Goal: Task Accomplishment & Management: Use online tool/utility

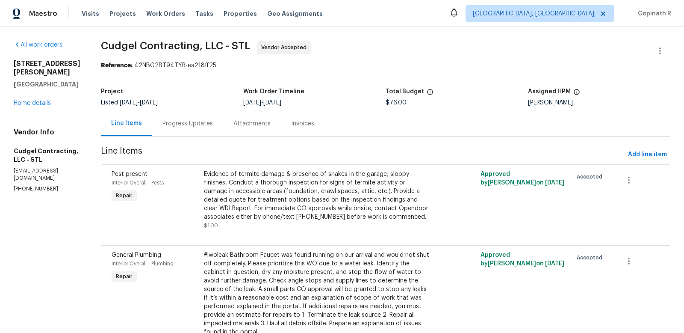
scroll to position [46, 0]
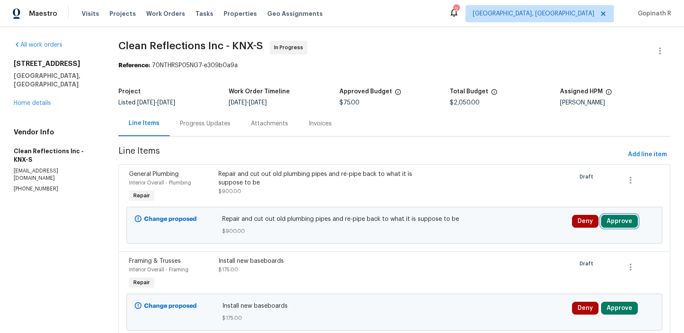
click at [618, 221] on button "Approve" at bounding box center [619, 221] width 37 height 13
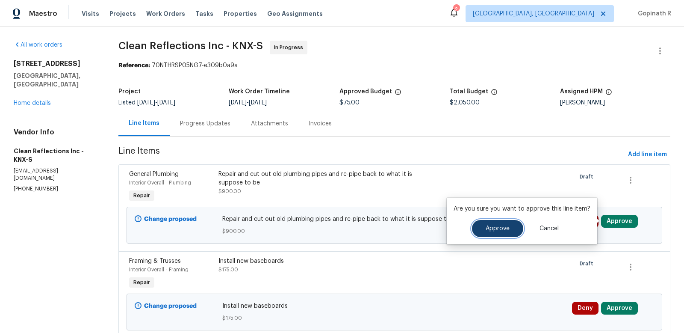
click at [485, 232] on button "Approve" at bounding box center [497, 228] width 51 height 17
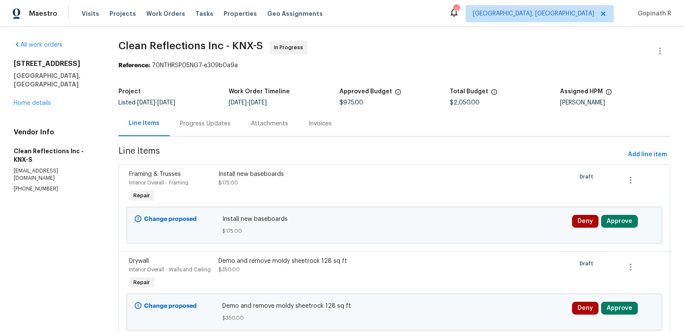
click at [220, 122] on div "Progress Updates" at bounding box center [205, 123] width 50 height 9
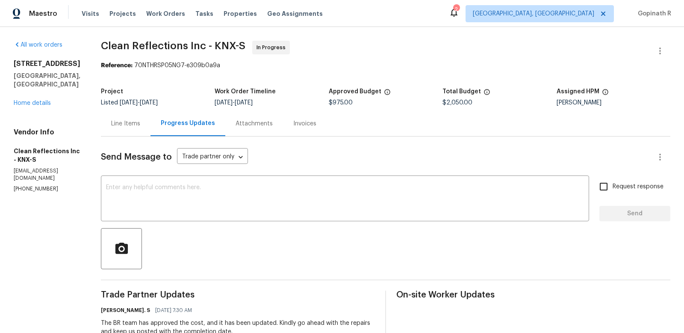
click at [150, 124] on div "Line Items" at bounding box center [126, 123] width 50 height 25
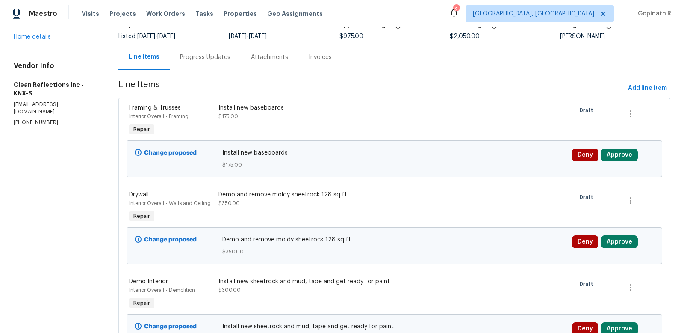
scroll to position [89, 0]
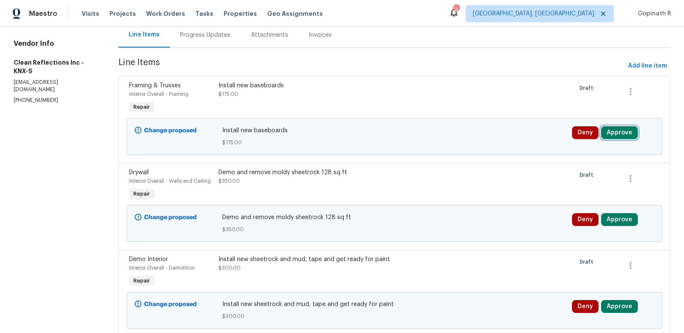
click at [630, 135] on button "Approve" at bounding box center [619, 132] width 37 height 13
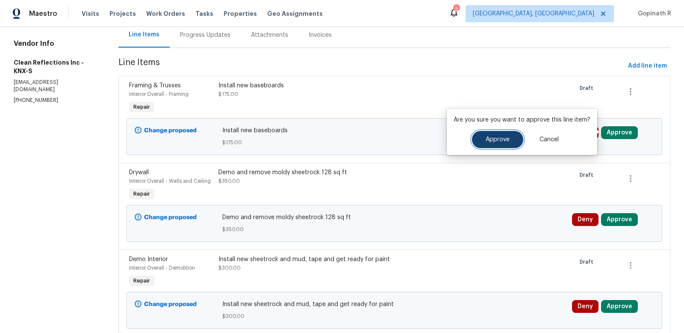
click at [507, 143] on button "Approve" at bounding box center [497, 139] width 51 height 17
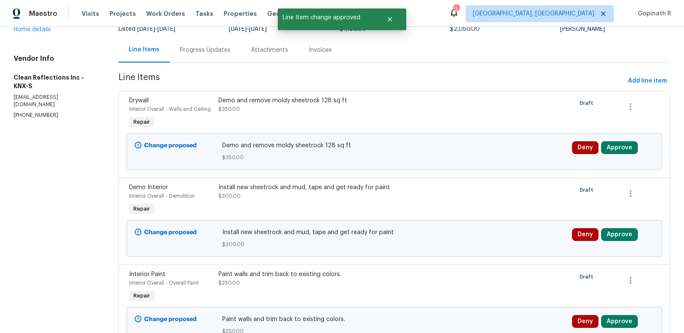
scroll to position [113, 0]
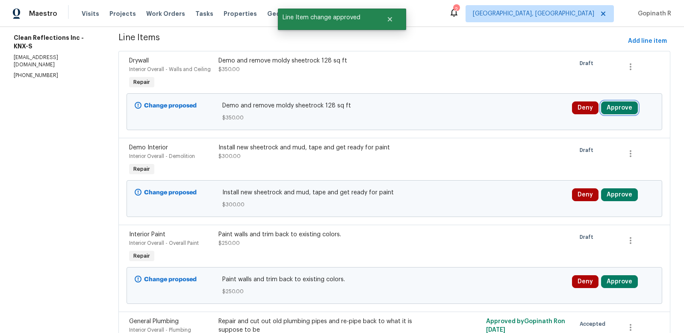
click at [612, 104] on button "Approve" at bounding box center [619, 107] width 37 height 13
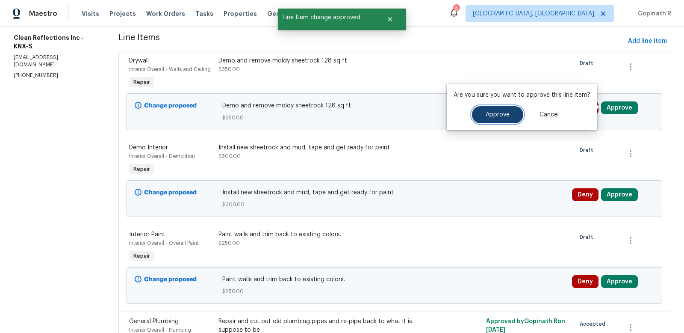
click at [505, 120] on button "Approve" at bounding box center [497, 114] width 51 height 17
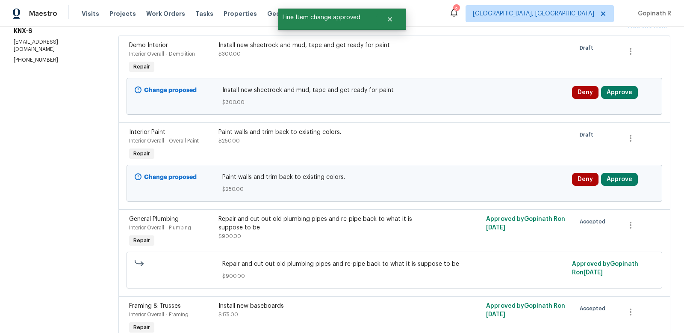
scroll to position [145, 0]
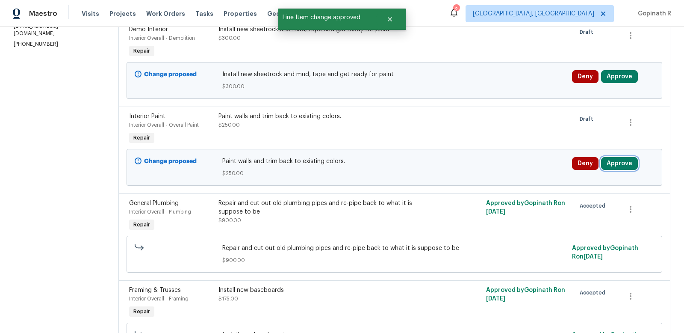
click at [619, 161] on button "Approve" at bounding box center [619, 163] width 37 height 13
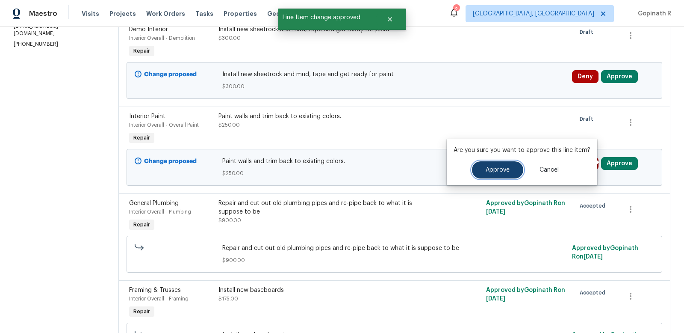
click at [488, 168] on span "Approve" at bounding box center [498, 170] width 24 height 6
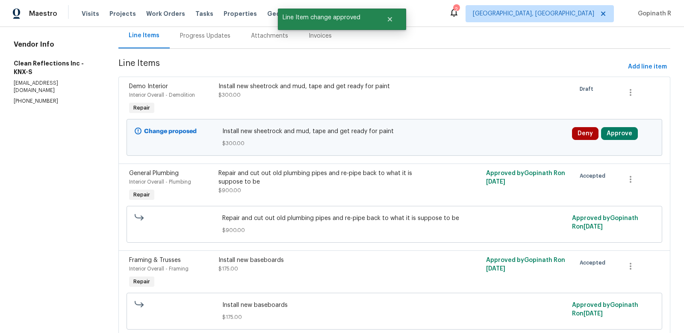
scroll to position [96, 0]
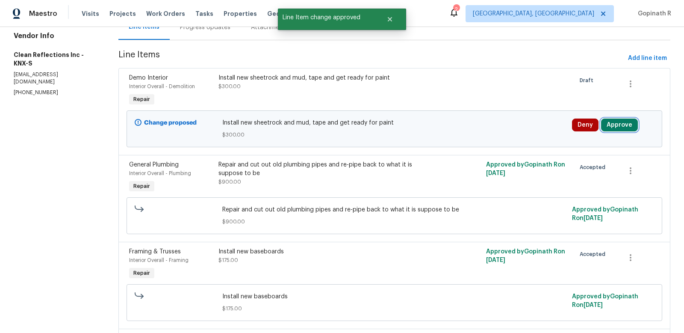
click at [621, 121] on button "Approve" at bounding box center [619, 124] width 37 height 13
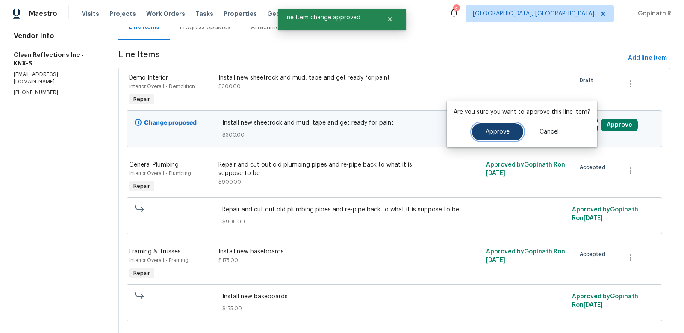
click at [490, 133] on span "Approve" at bounding box center [498, 132] width 24 height 6
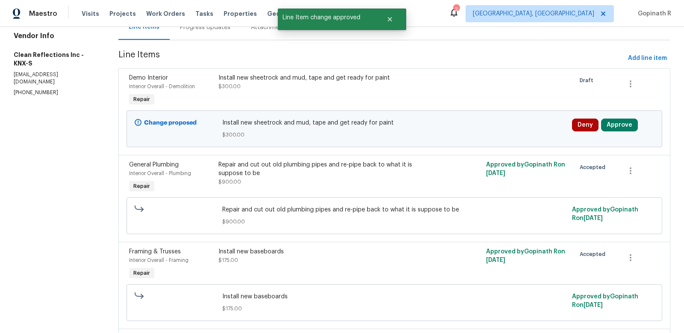
scroll to position [0, 0]
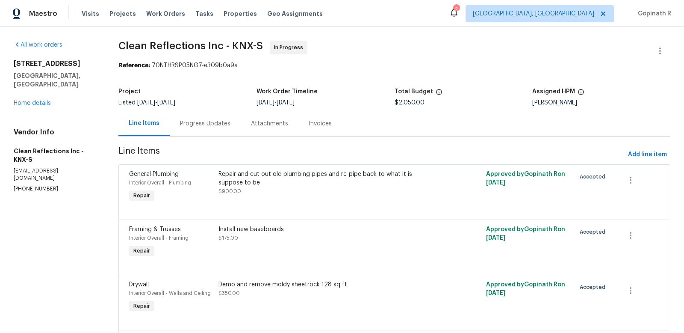
click at [181, 63] on div "Reference: 70NTHRSP05NG7-e309b0a9a" at bounding box center [394, 65] width 552 height 9
copy div "70NTHRSP05NG7"
